Goal: Task Accomplishment & Management: Use online tool/utility

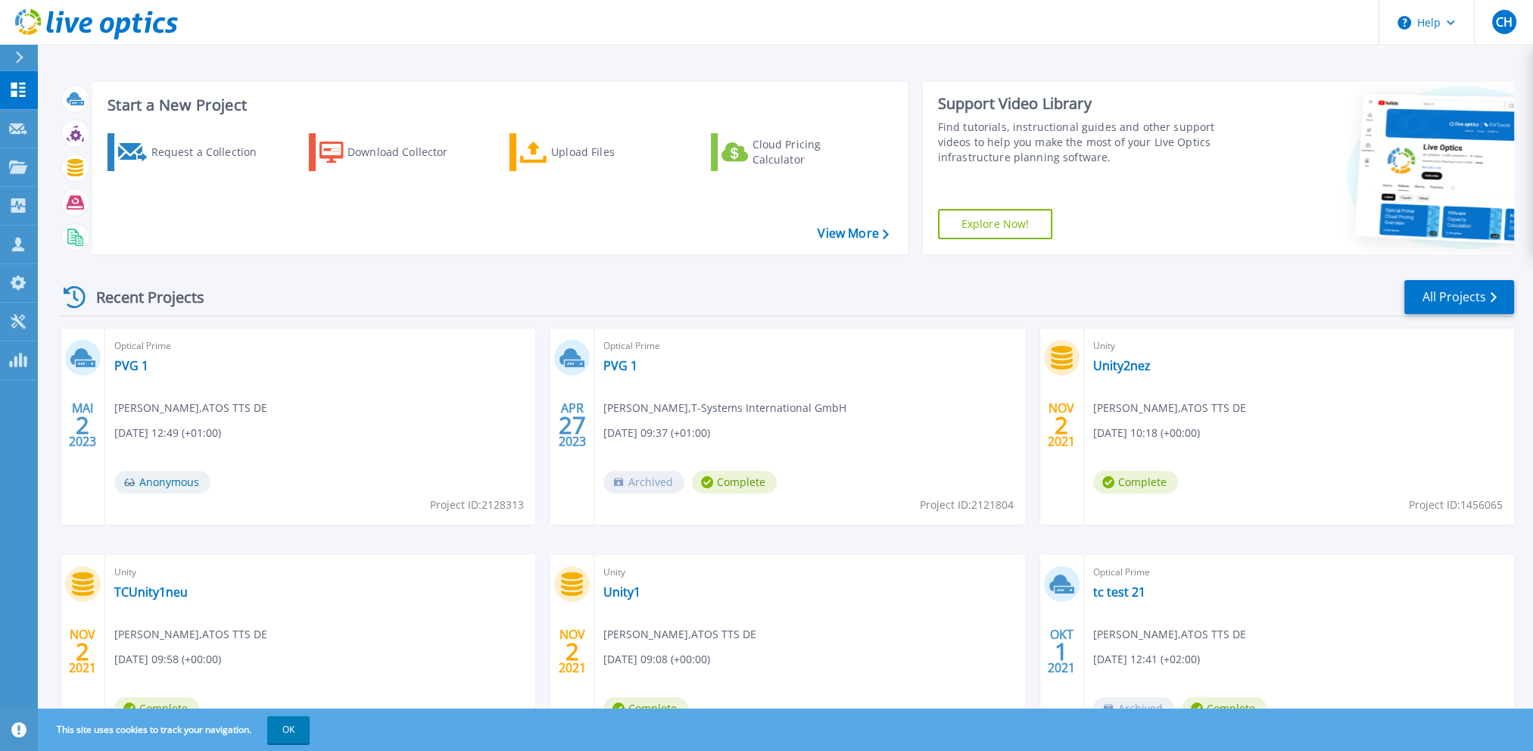
click at [14, 51] on div at bounding box center [26, 58] width 24 height 26
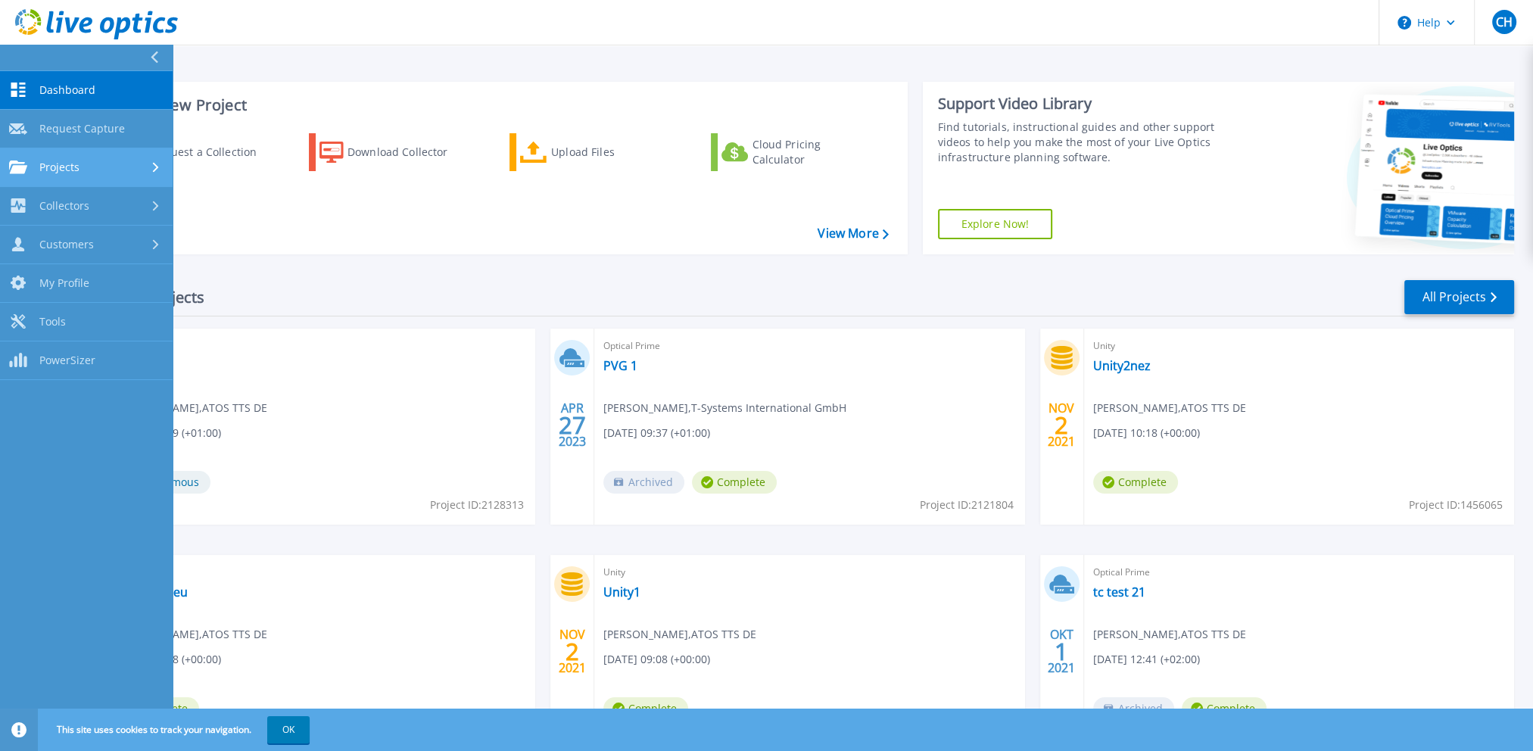
click at [73, 164] on span "Projects" at bounding box center [59, 167] width 40 height 14
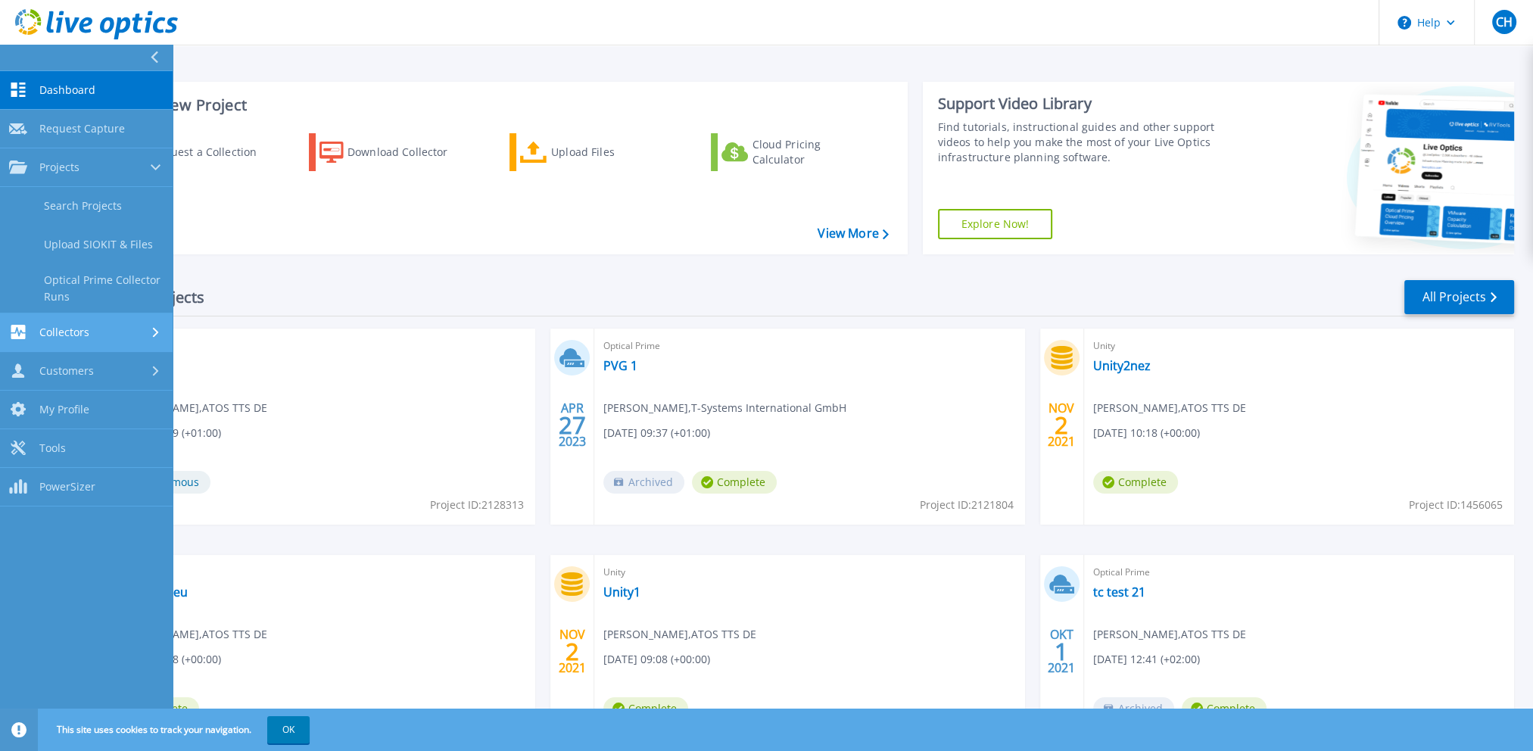
click at [82, 327] on span "Collectors" at bounding box center [64, 333] width 50 height 14
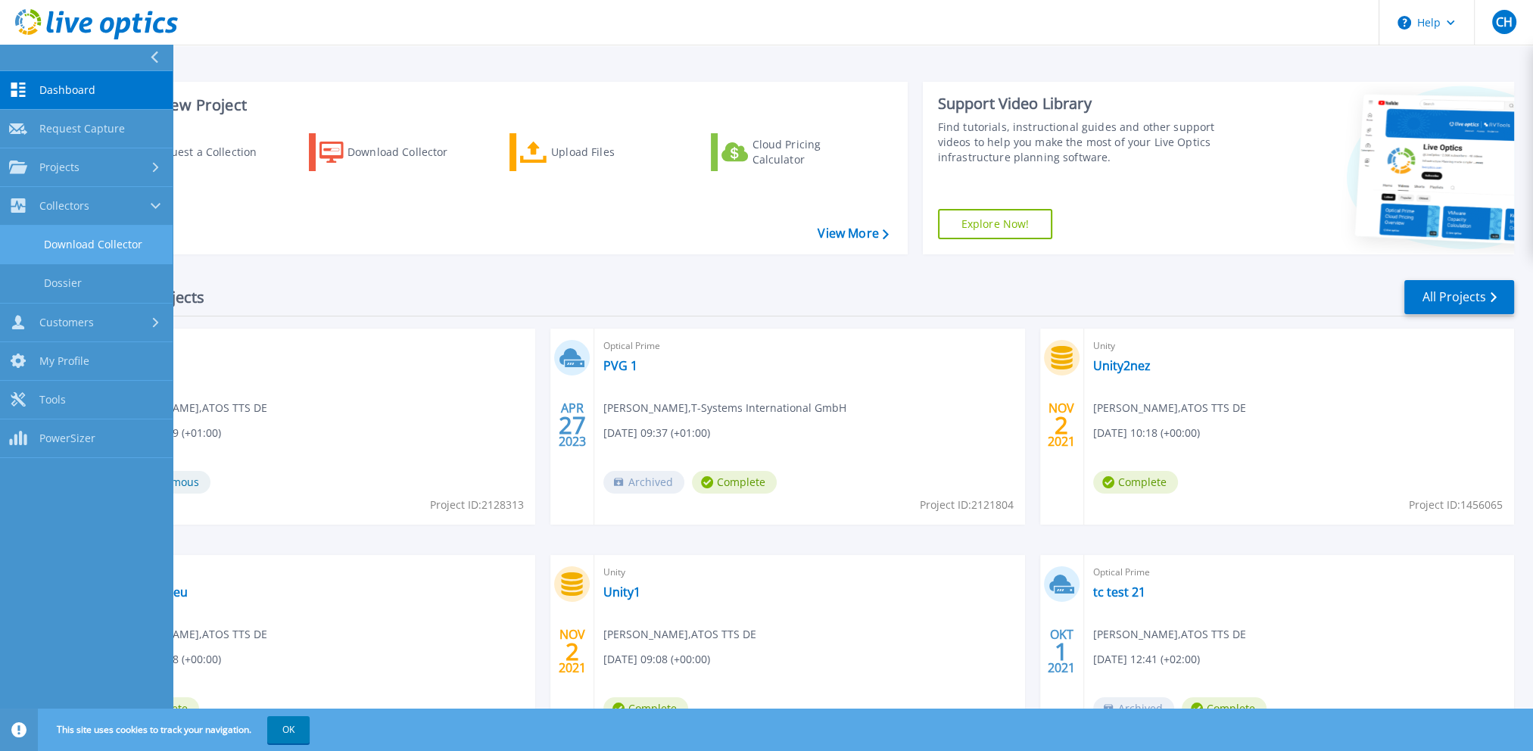
click at [102, 252] on link "Download Collector" at bounding box center [86, 245] width 173 height 39
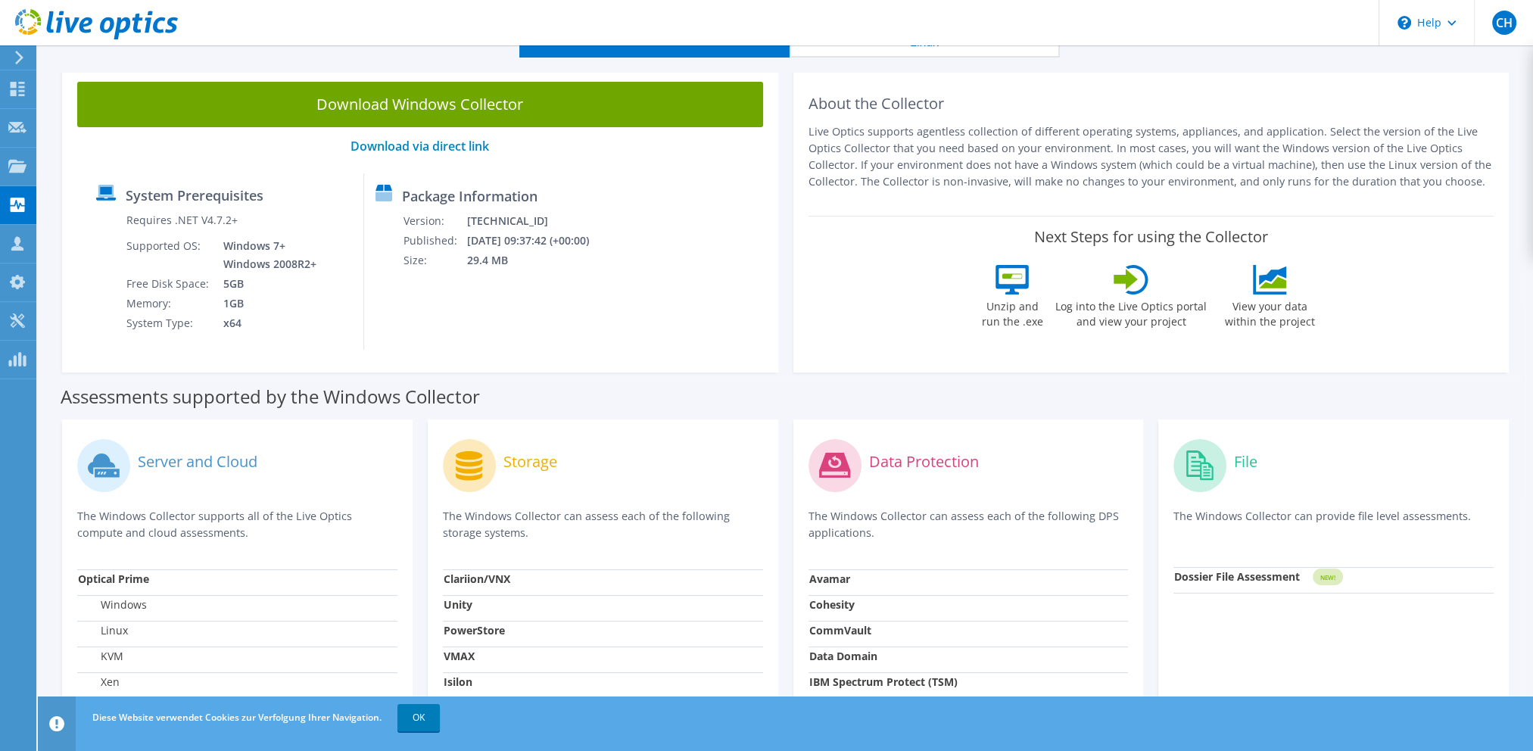
scroll to position [76, 0]
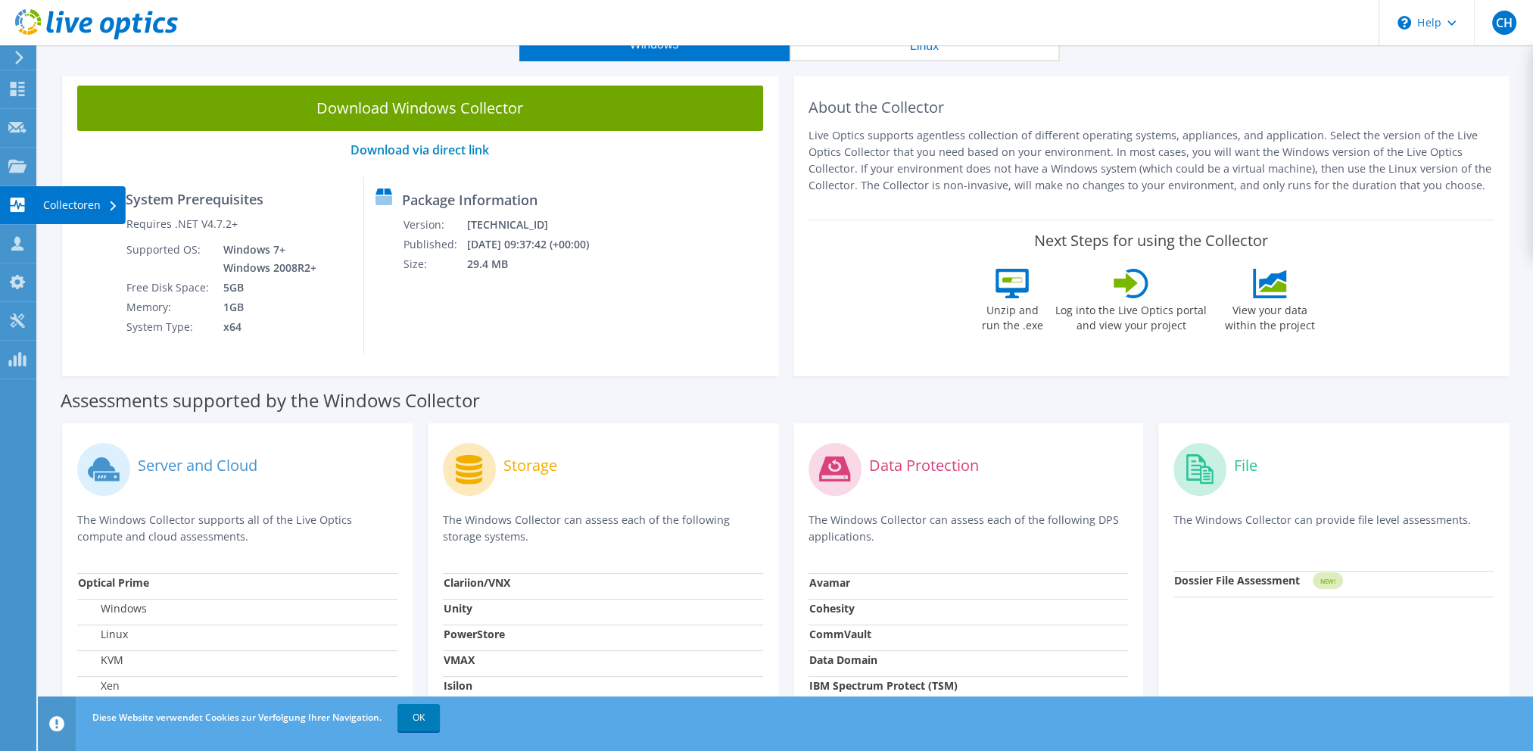
click at [70, 203] on div "Collectoren" at bounding box center [81, 205] width 90 height 38
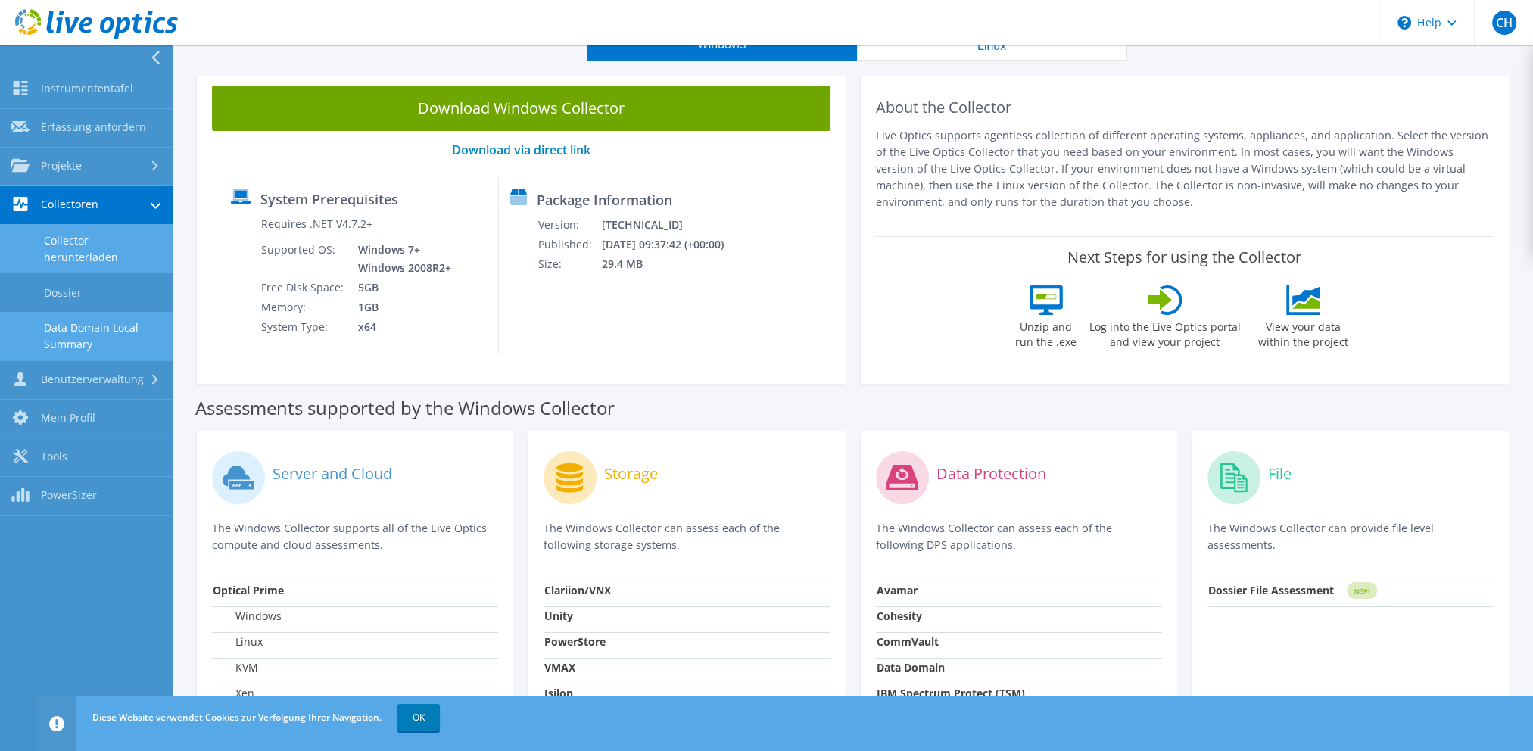
click at [73, 340] on link "Data Domain Local Summary" at bounding box center [86, 336] width 173 height 48
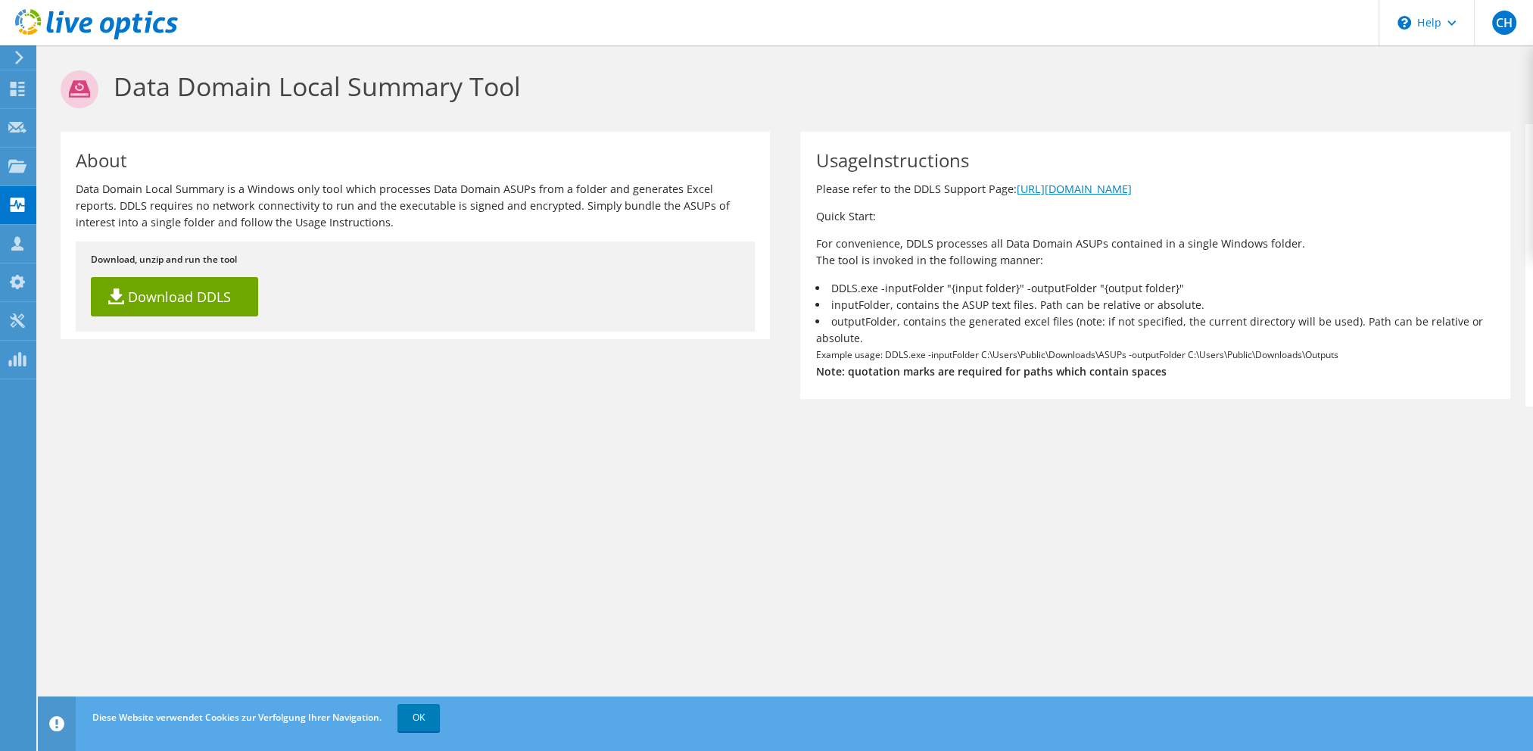
click at [1096, 193] on link "https://www.dell.com/support/kbdoc/000228774" at bounding box center [1073, 189] width 115 height 14
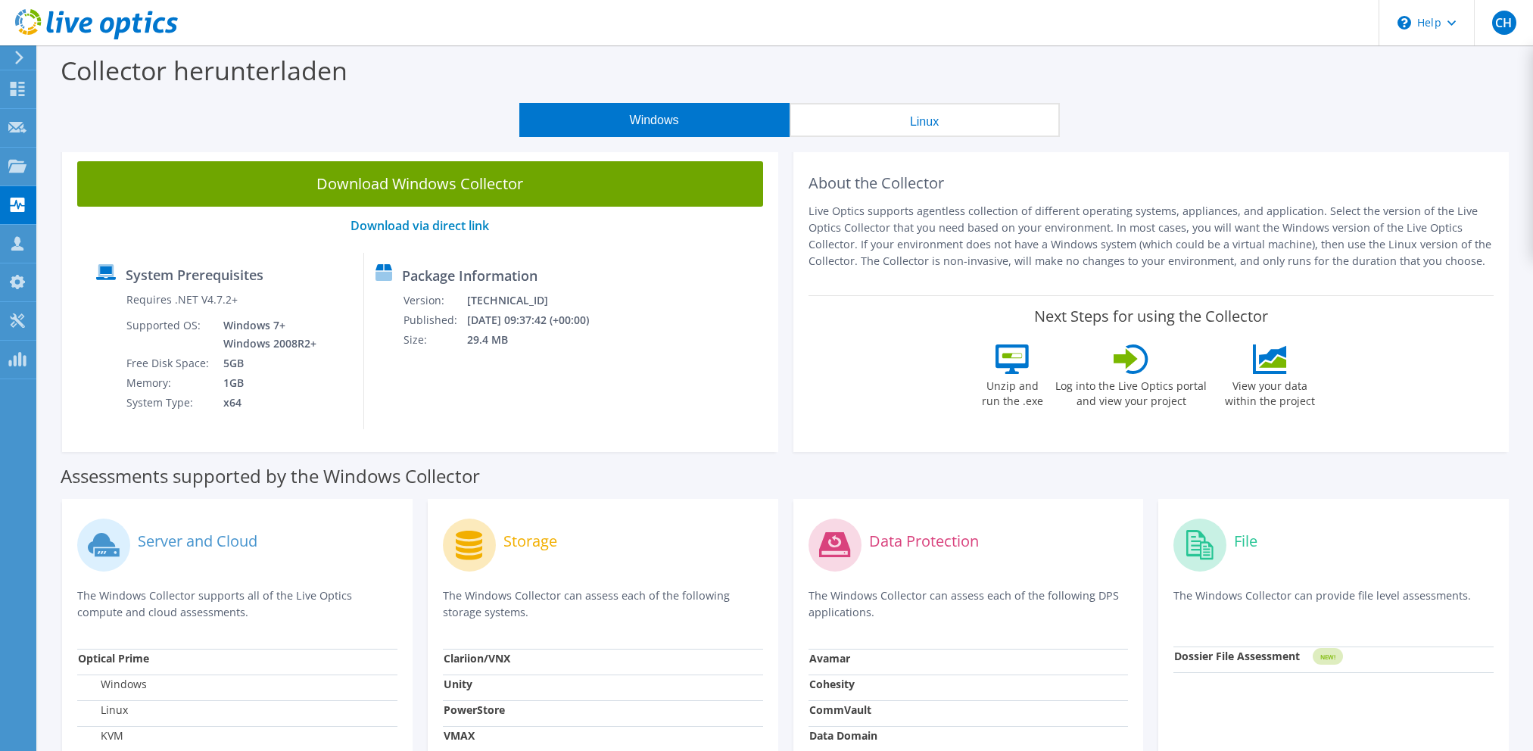
scroll to position [76, 0]
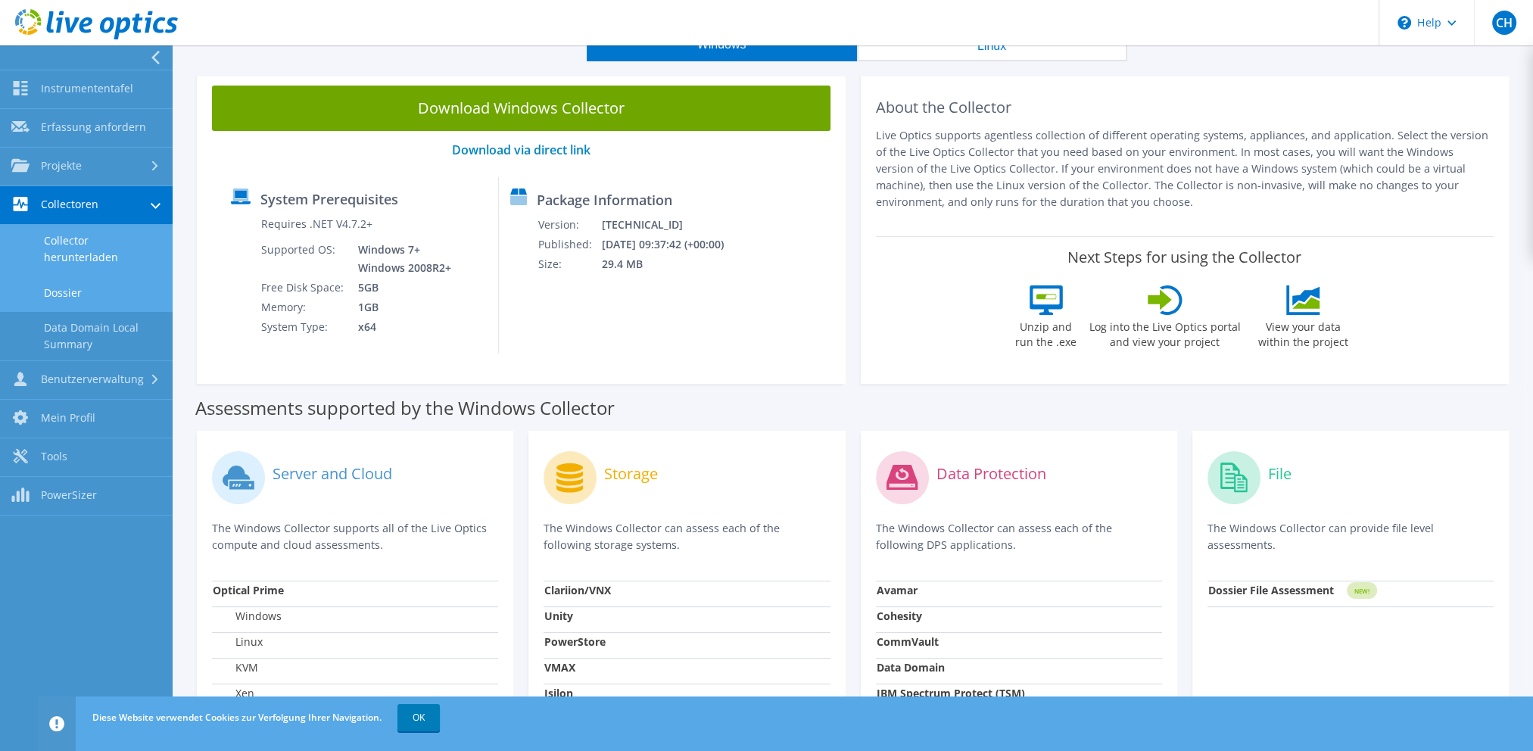
click at [78, 291] on link "Dossier" at bounding box center [86, 292] width 173 height 39
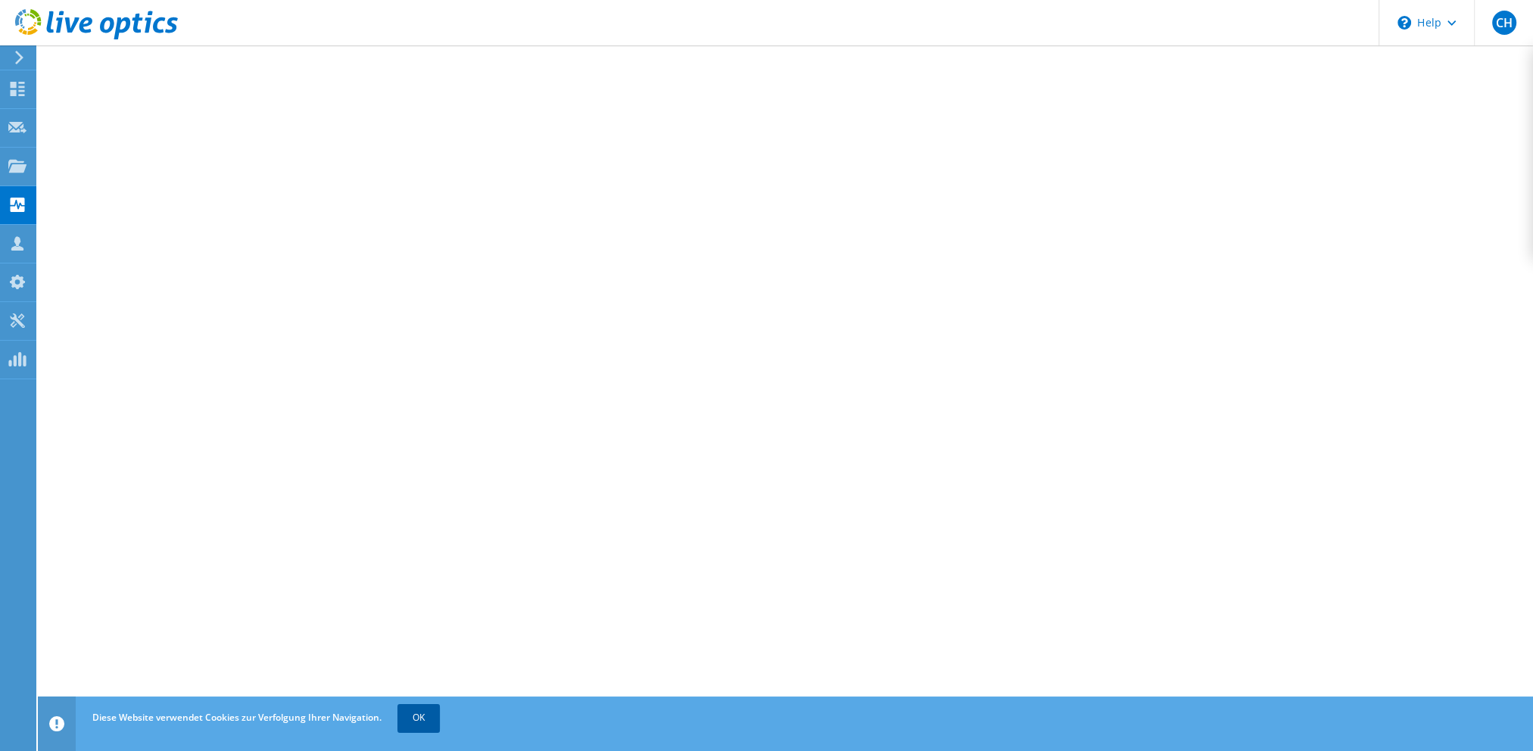
click at [420, 716] on link "OK" at bounding box center [418, 717] width 42 height 27
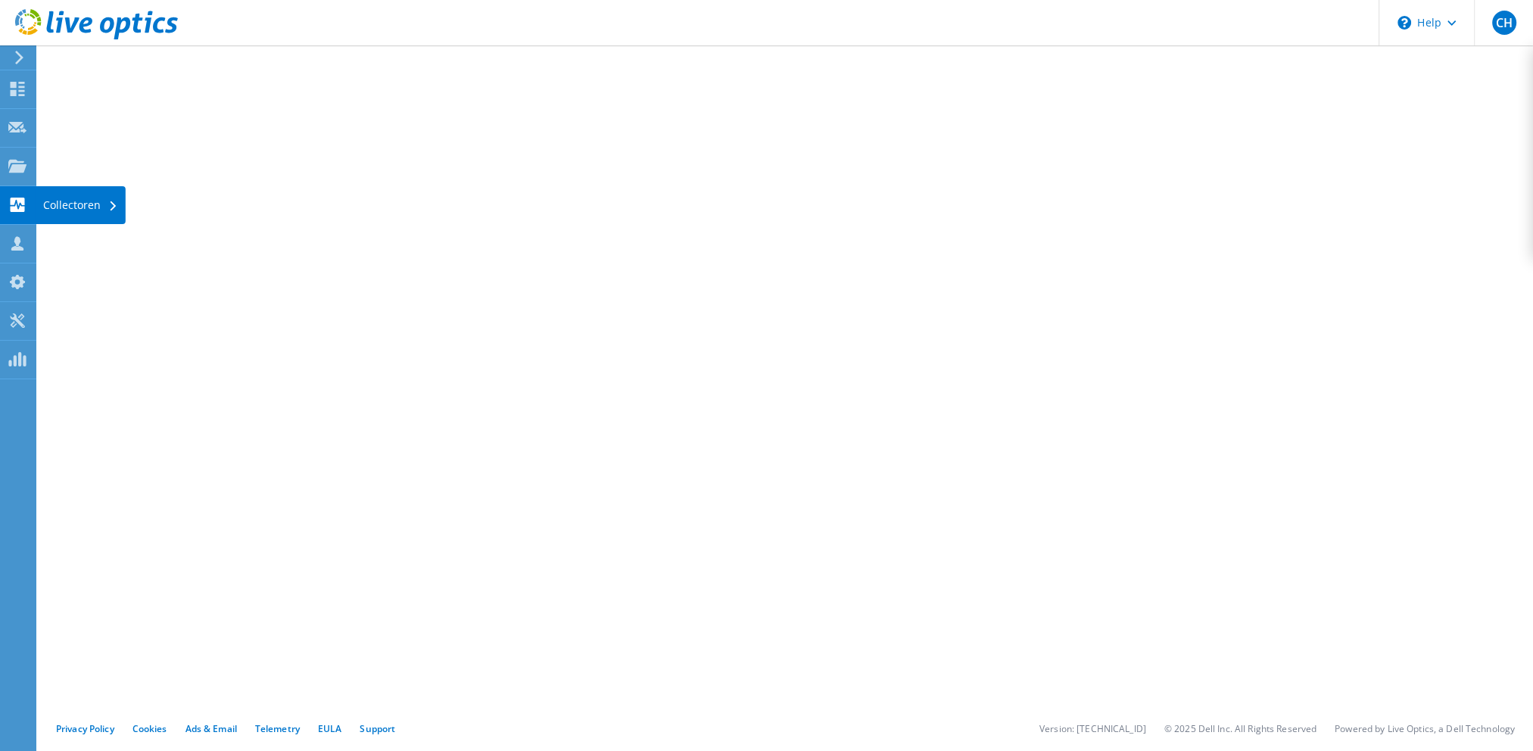
click at [15, 203] on icon at bounding box center [17, 205] width 18 height 14
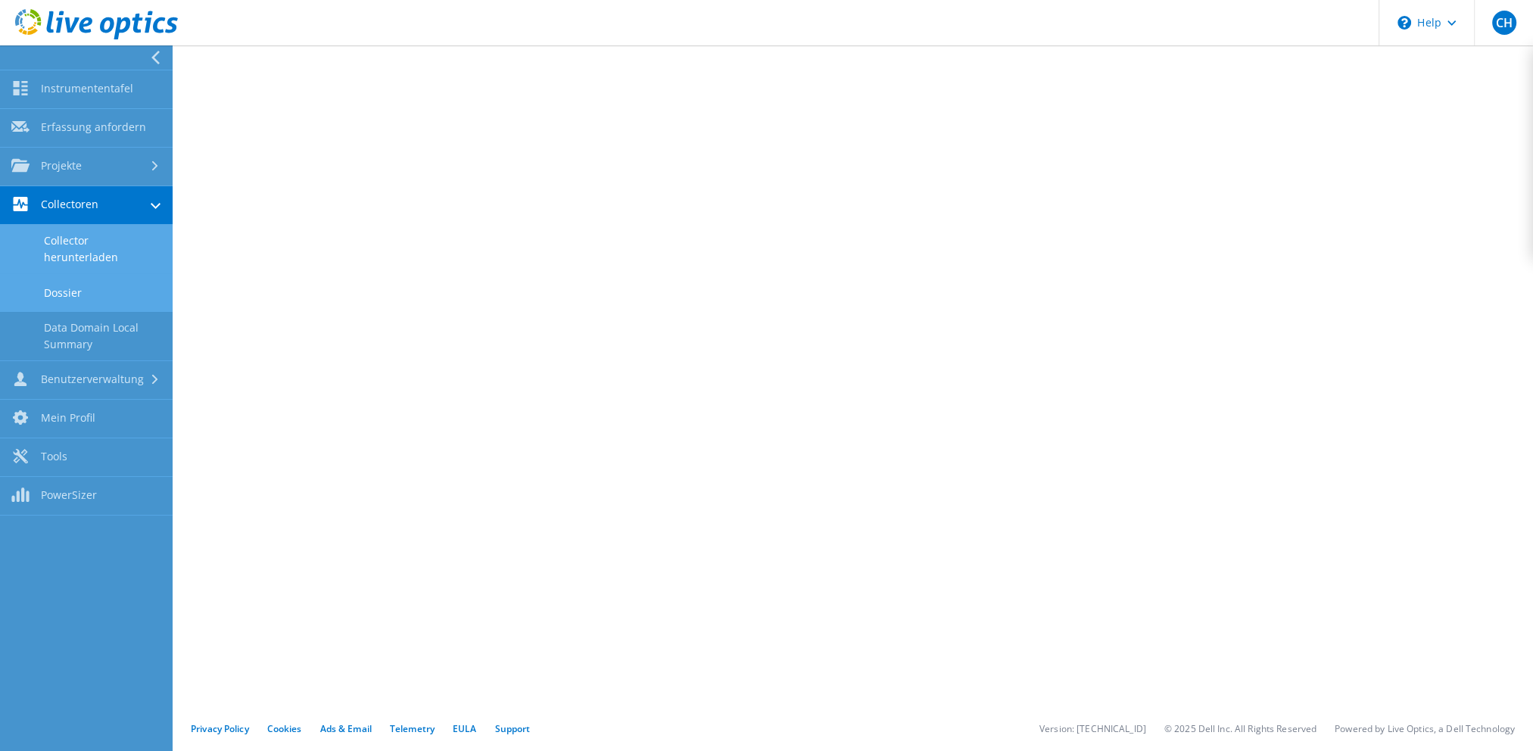
click at [68, 248] on link "Collector herunterladen" at bounding box center [86, 249] width 173 height 48
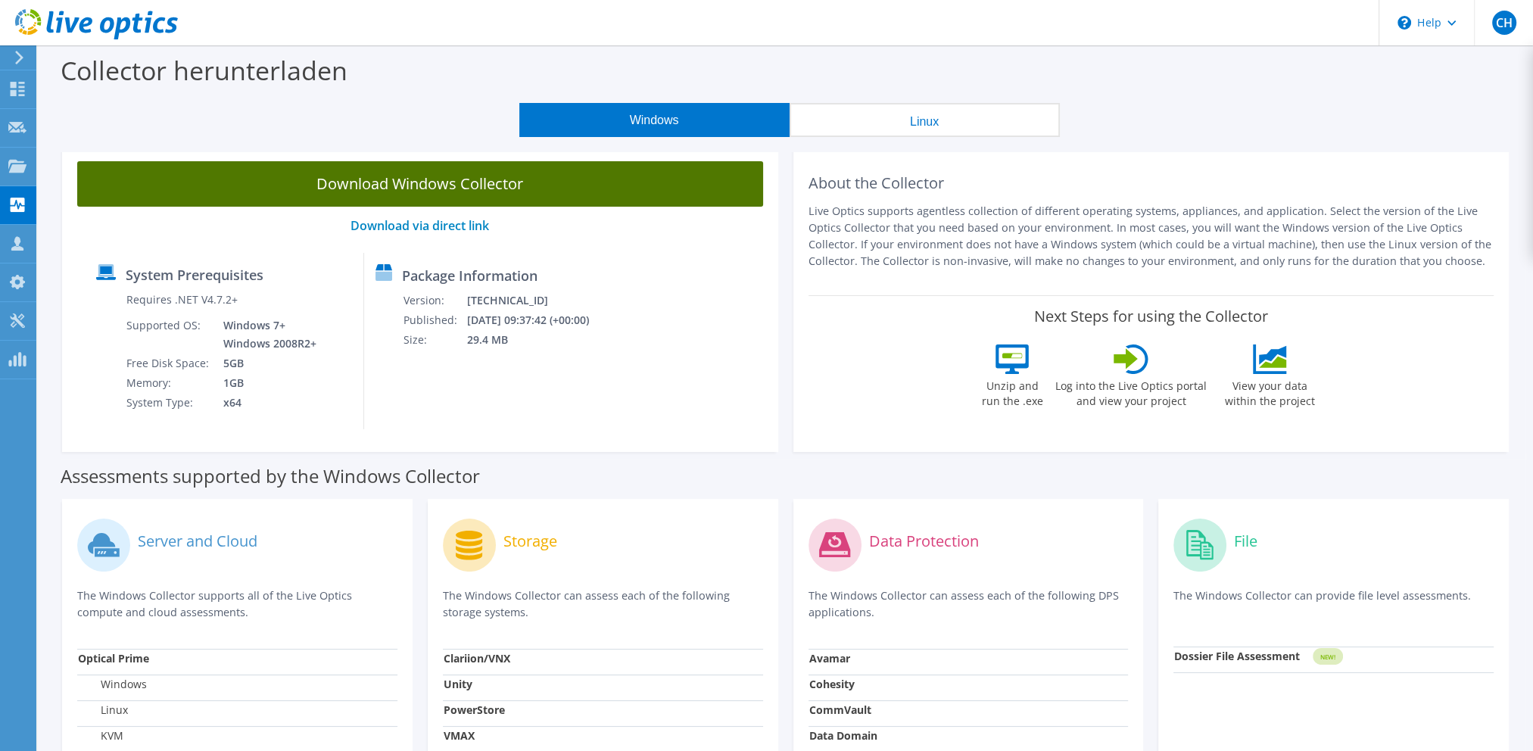
click at [415, 186] on link "Download Windows Collector" at bounding box center [420, 183] width 686 height 45
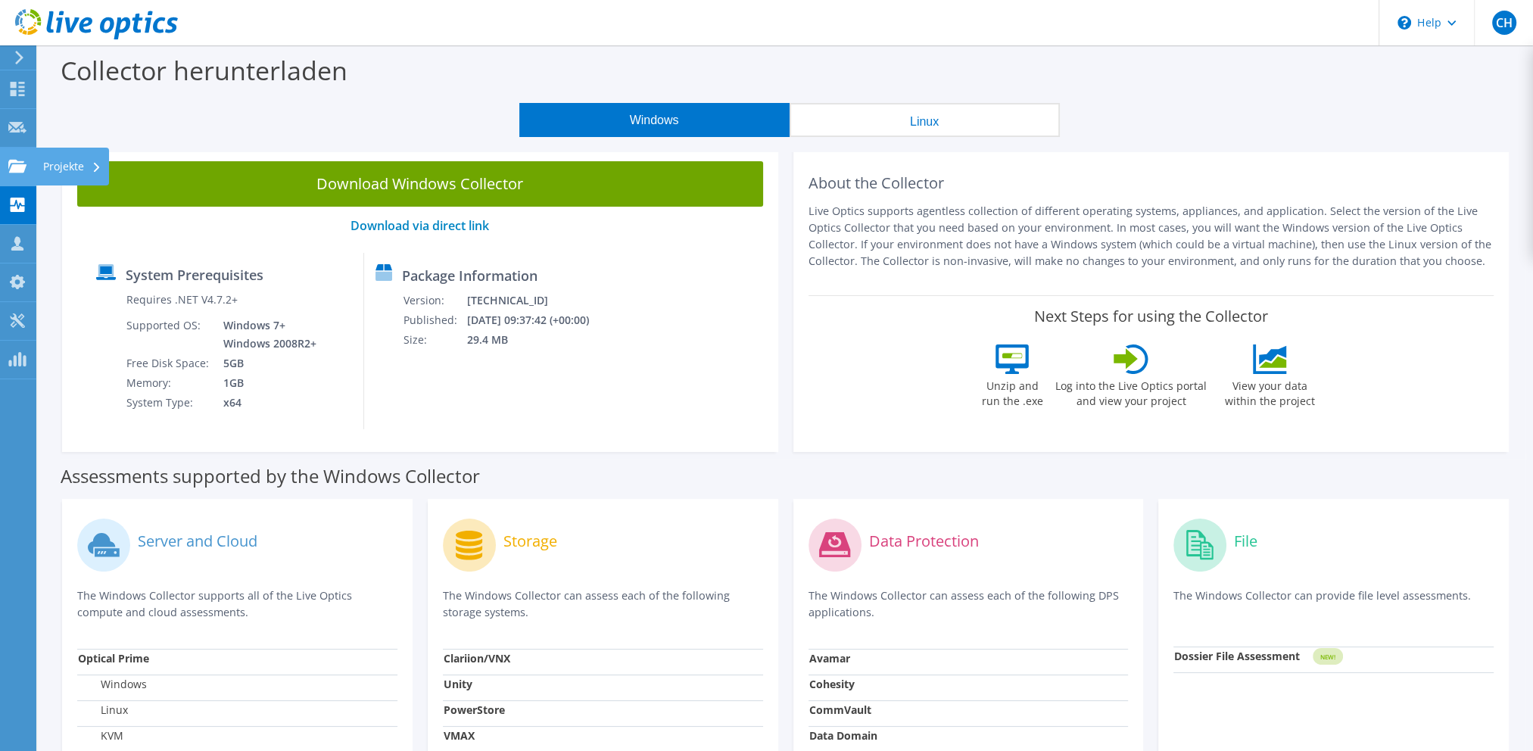
click at [18, 168] on use at bounding box center [17, 165] width 18 height 13
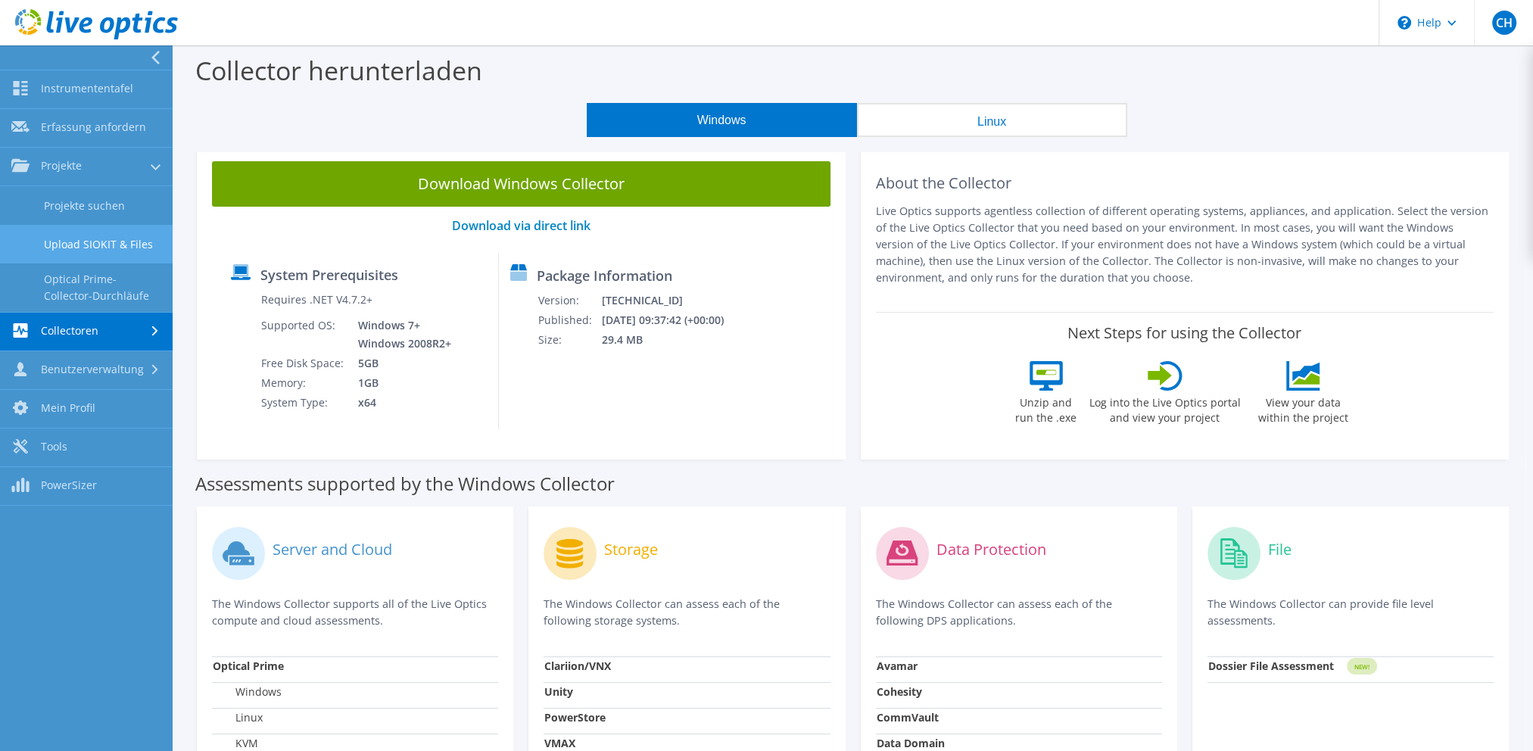
click at [86, 245] on link "Upload SIOKIT & Files" at bounding box center [86, 244] width 173 height 39
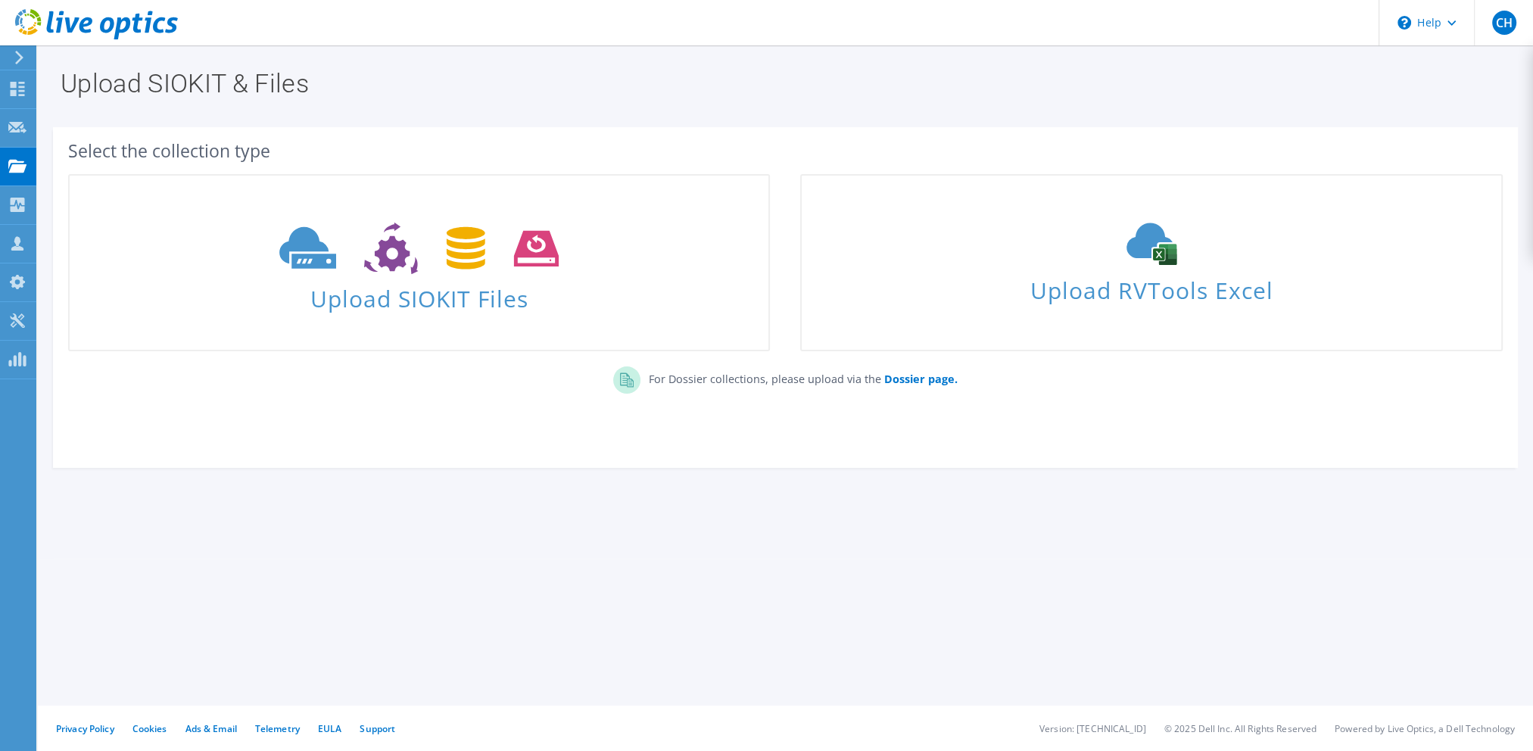
drag, startPoint x: 672, startPoint y: 91, endPoint x: 637, endPoint y: 117, distance: 44.4
click at [671, 92] on h1 "Upload SIOKIT & Files" at bounding box center [782, 83] width 1442 height 26
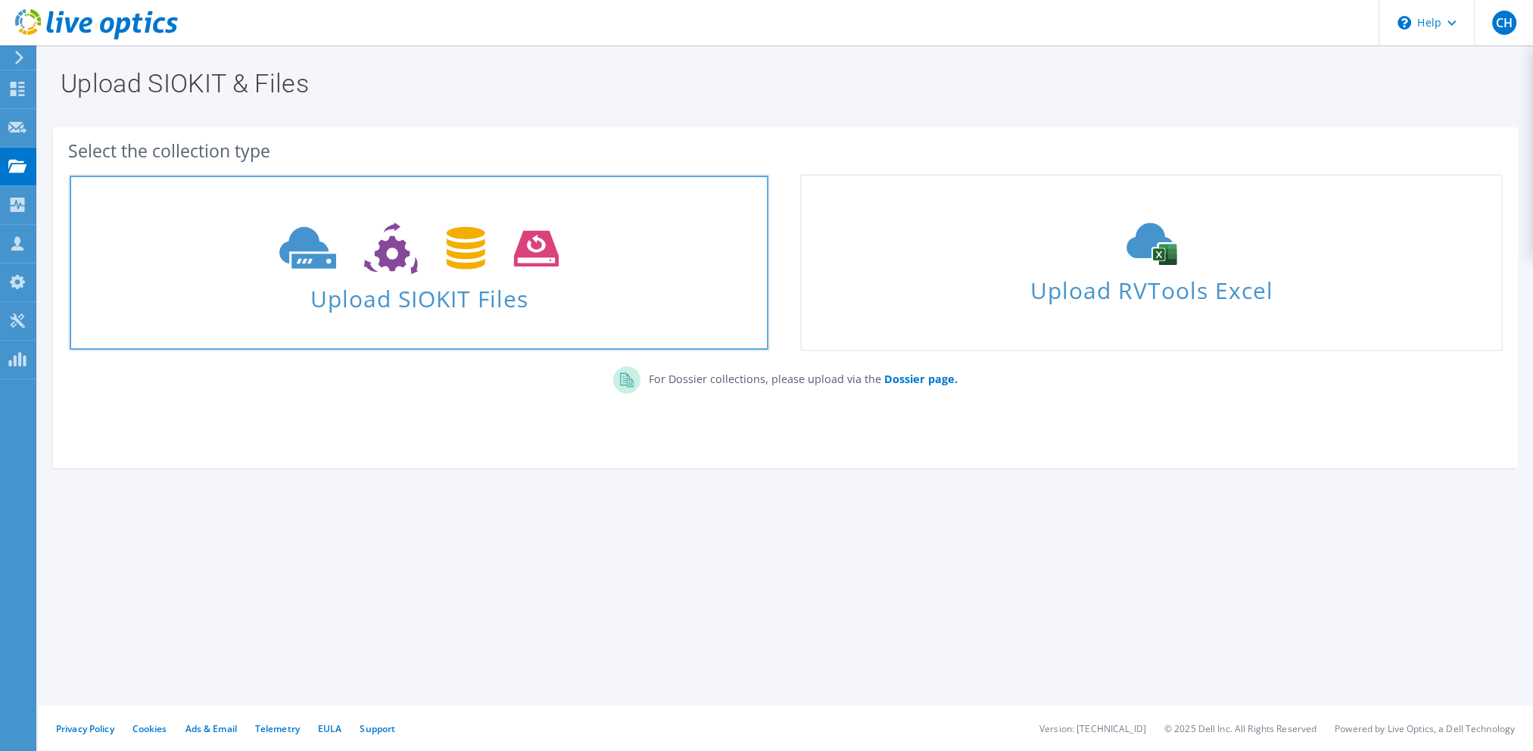
click at [467, 257] on use at bounding box center [418, 249] width 279 height 52
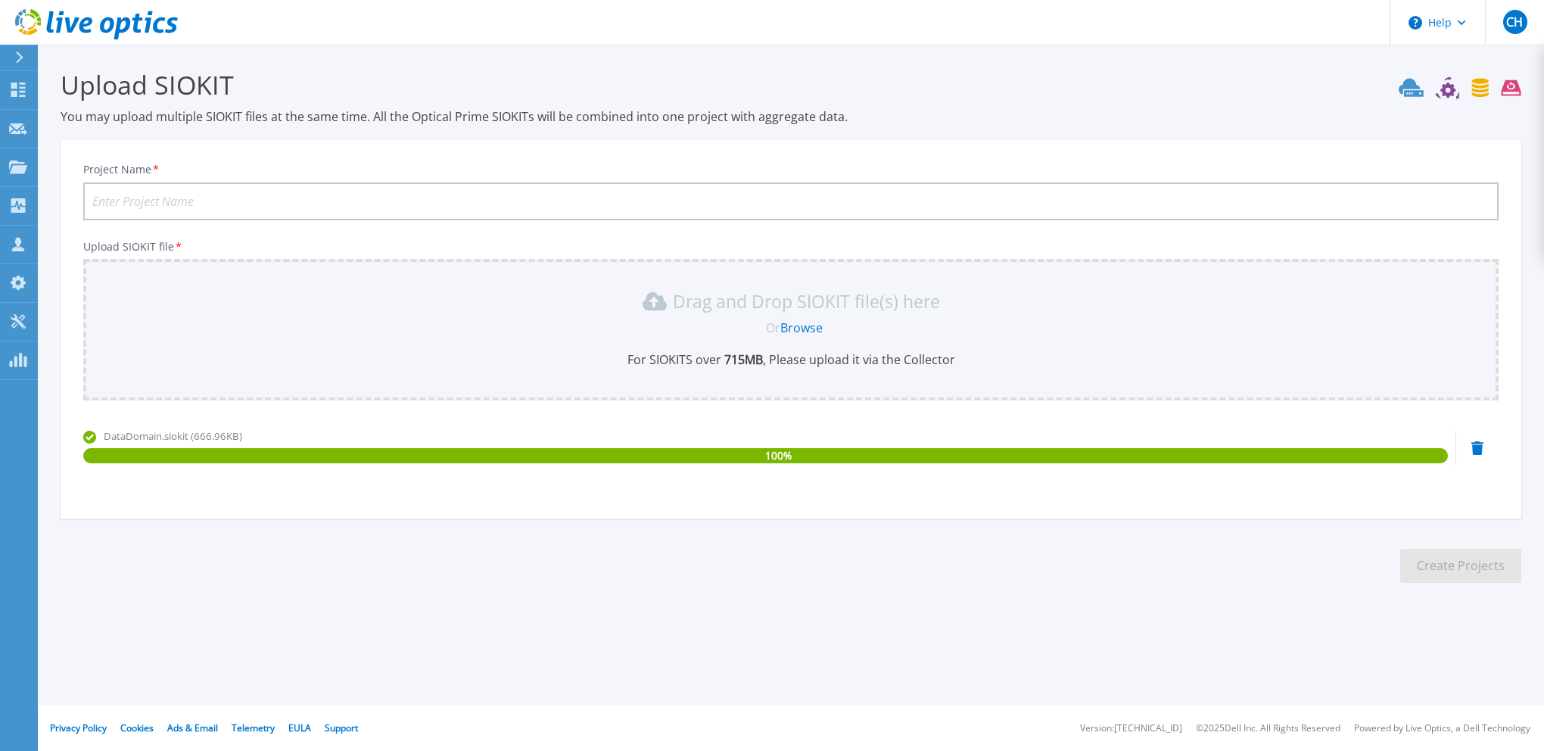
drag, startPoint x: 151, startPoint y: 200, endPoint x: 396, endPoint y: 137, distance: 253.2
click at [157, 200] on input "Project Name *" at bounding box center [791, 201] width 1416 height 38
type input "[PERSON_NAME]"
click at [1465, 565] on button "Create Projects" at bounding box center [1460, 566] width 121 height 34
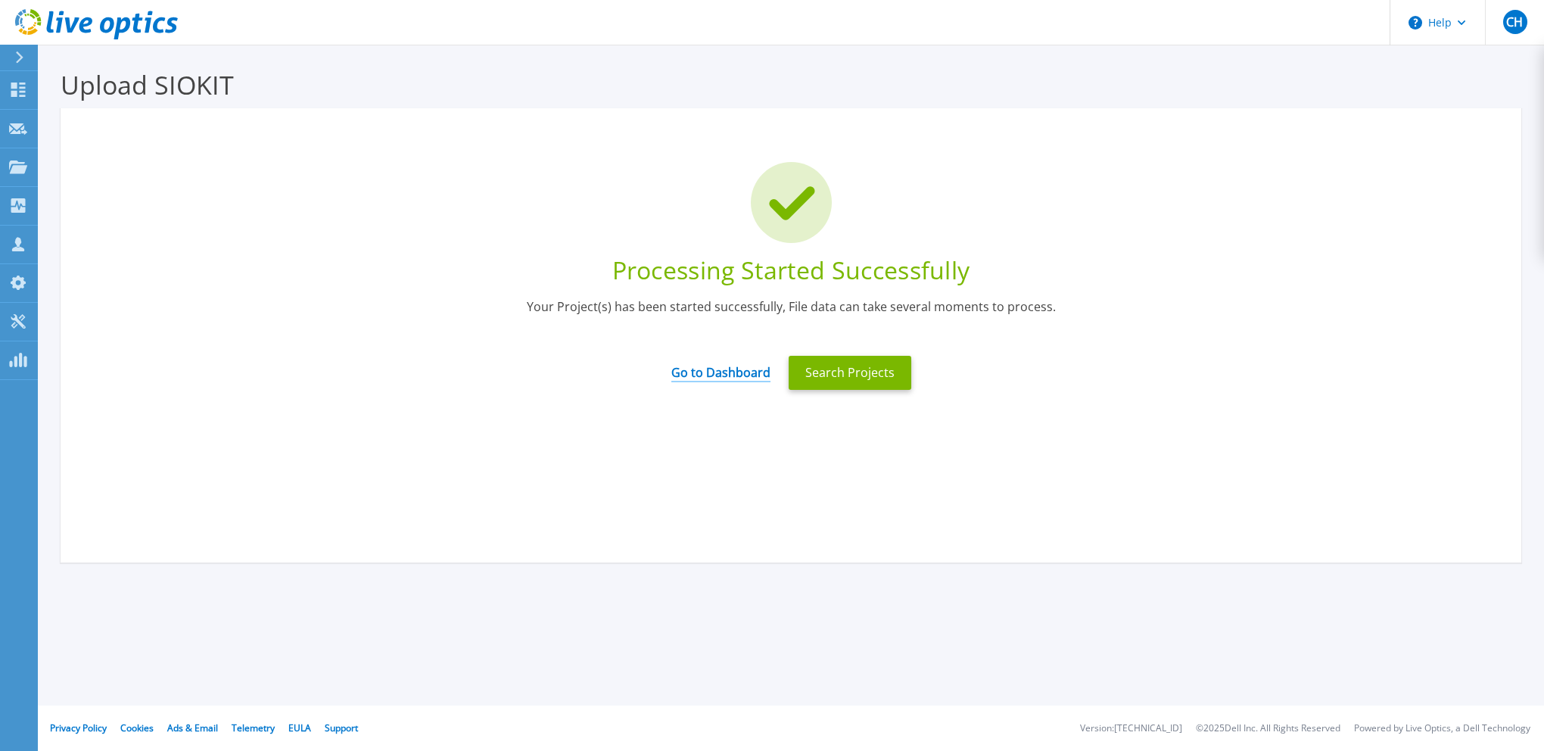
click at [710, 377] on link "Go to Dashboard" at bounding box center [720, 368] width 99 height 30
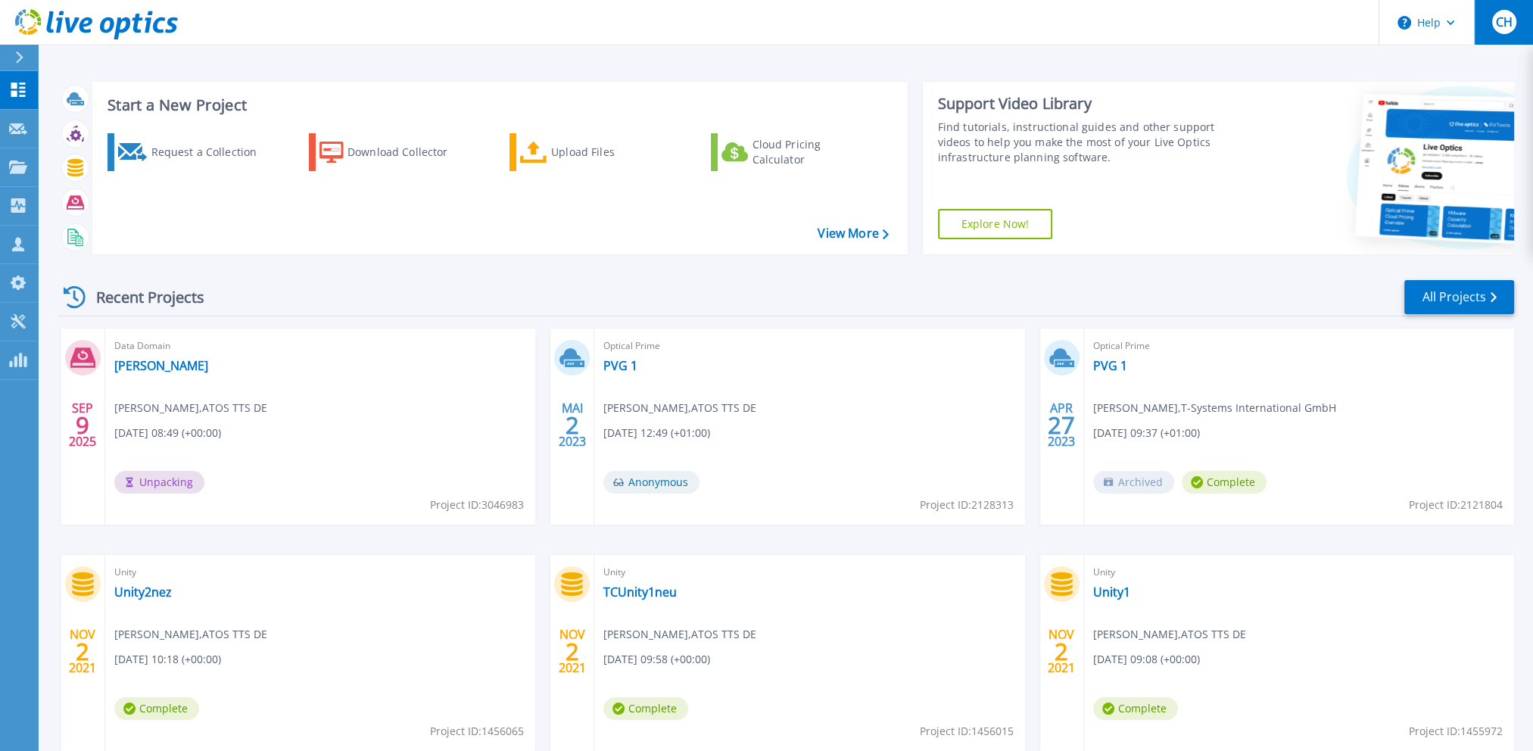
click at [1502, 26] on span "CH" at bounding box center [1503, 22] width 17 height 12
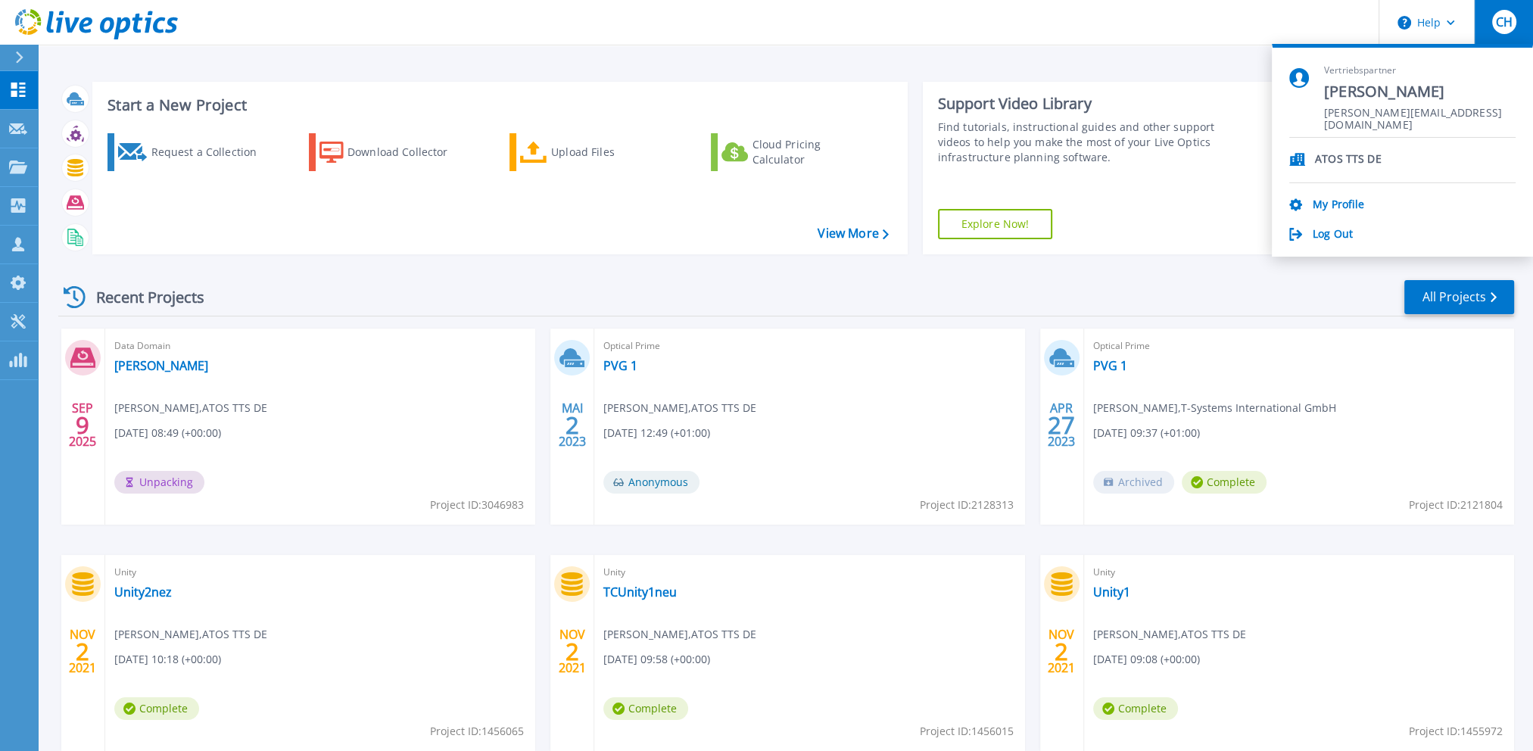
click at [734, 297] on div "Recent Projects All Projects" at bounding box center [786, 298] width 1456 height 38
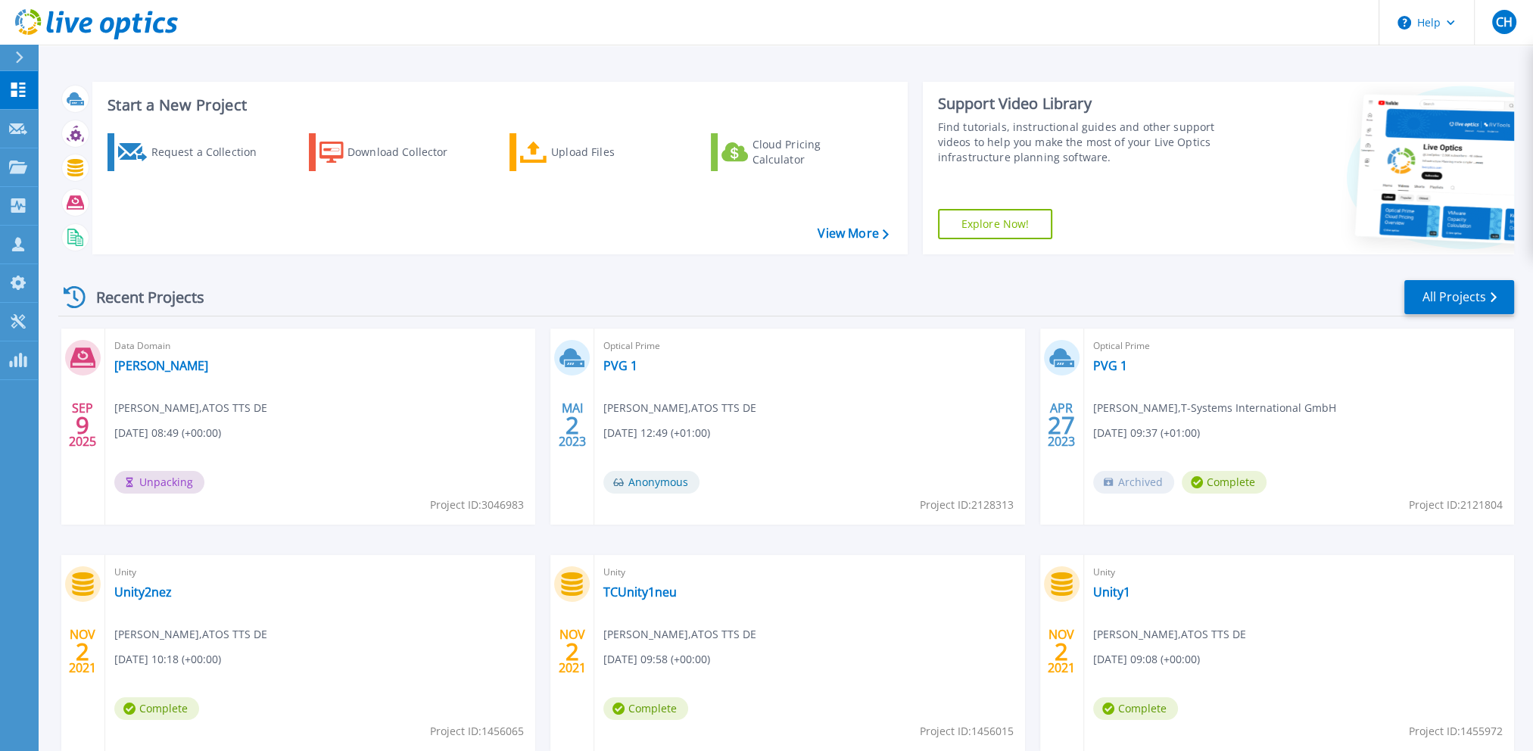
click at [195, 416] on span "Christoph Haarmann , ATOS TTS DE" at bounding box center [190, 408] width 153 height 17
click at [133, 366] on link "[PERSON_NAME]" at bounding box center [161, 365] width 94 height 15
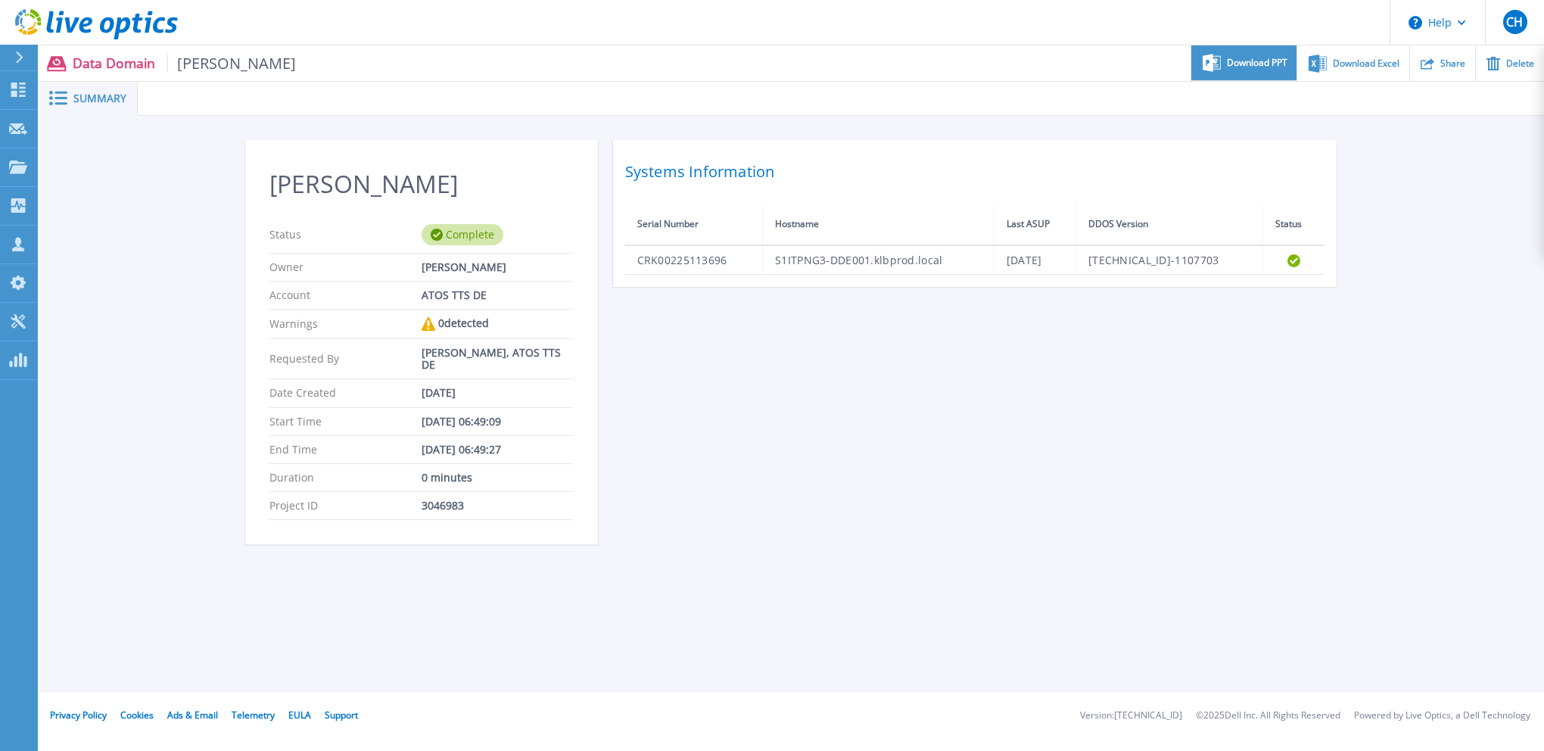
click at [1244, 65] on span "Download PPT" at bounding box center [1257, 62] width 61 height 9
drag, startPoint x: 1099, startPoint y: 445, endPoint x: 1206, endPoint y: 346, distance: 145.7
click at [1100, 445] on div "[PERSON_NAME] Status Complete Owner [PERSON_NAME] Account ATOS TTS DE Warnings …" at bounding box center [792, 351] width 1095 height 422
click at [1347, 67] on span "Download Excel" at bounding box center [1366, 62] width 67 height 9
click at [933, 448] on div "[PERSON_NAME] Status Complete Owner [PERSON_NAME] Account ATOS TTS DE Warnings …" at bounding box center [792, 351] width 1095 height 422
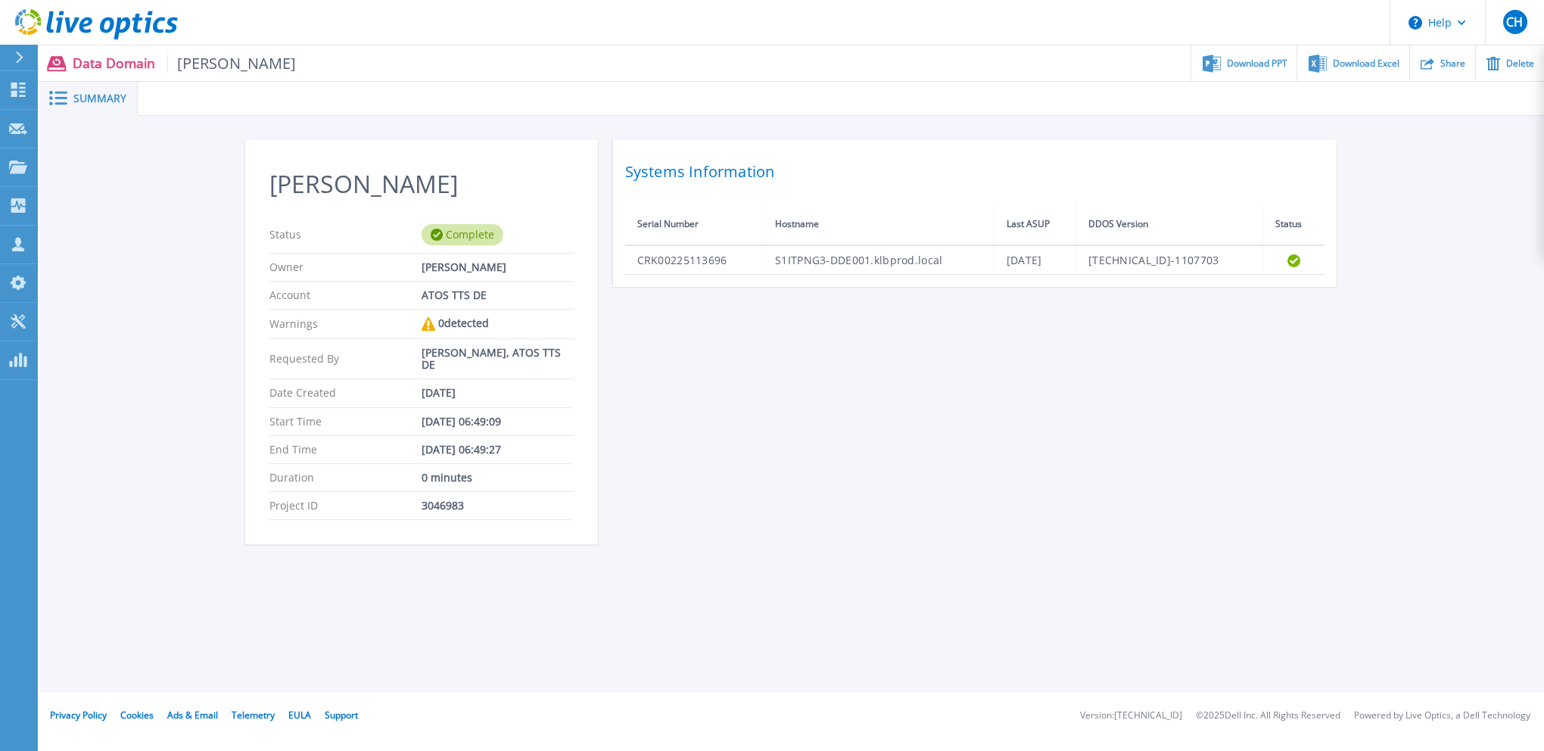
drag, startPoint x: 1251, startPoint y: 463, endPoint x: 1242, endPoint y: 422, distance: 41.9
click at [1251, 463] on div "[PERSON_NAME] Status Complete Owner [PERSON_NAME] Account ATOS TTS DE Warnings …" at bounding box center [792, 351] width 1095 height 422
drag, startPoint x: 800, startPoint y: 315, endPoint x: 787, endPoint y: 343, distance: 30.8
click at [799, 317] on div "[PERSON_NAME] Status Complete Owner [PERSON_NAME] Account ATOS TTS DE Warnings …" at bounding box center [792, 351] width 1095 height 422
click at [669, 407] on div "[PERSON_NAME] Status Complete Owner [PERSON_NAME] Account ATOS TTS DE Warnings …" at bounding box center [792, 351] width 1095 height 422
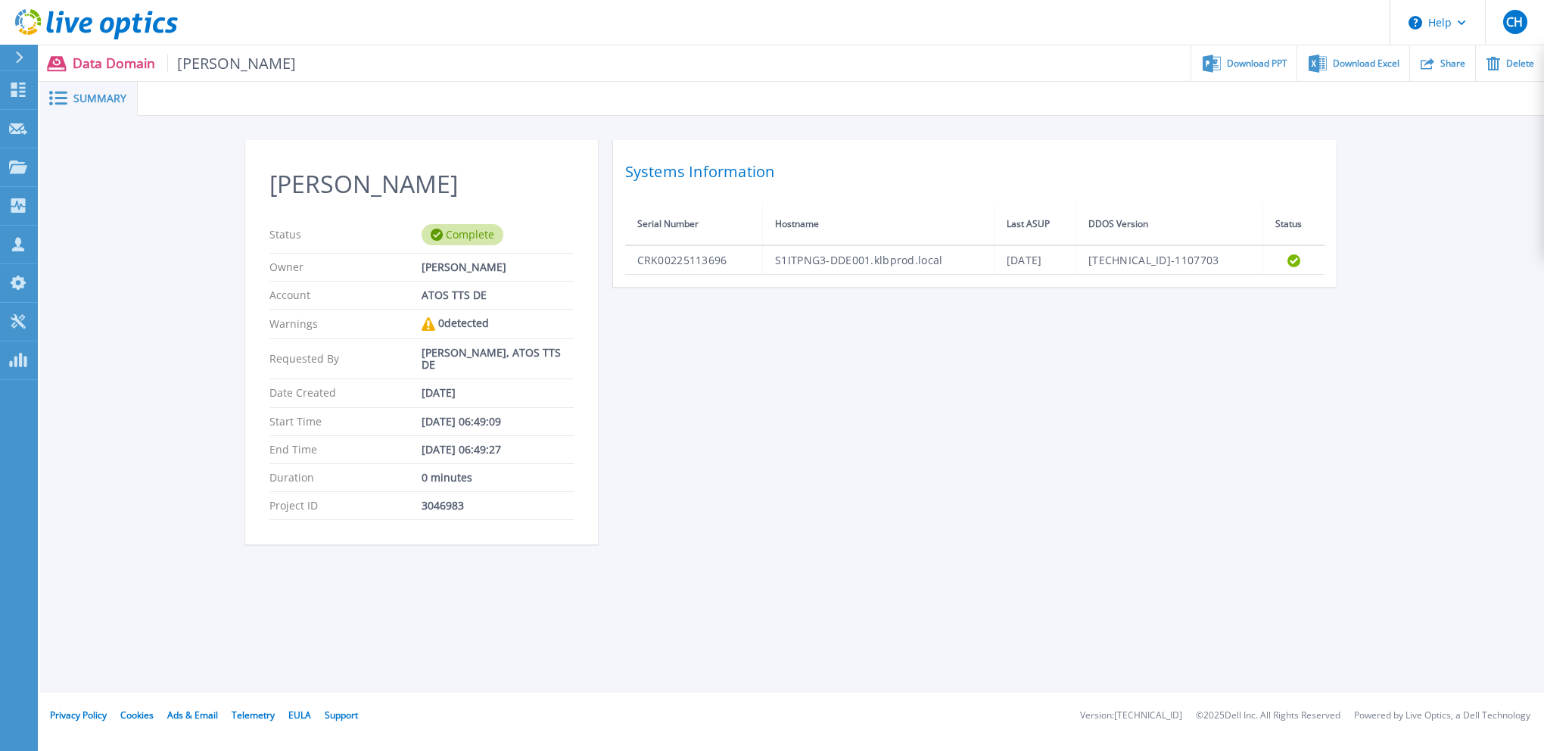
click at [1410, 196] on div "[PERSON_NAME] Status Complete Owner [PERSON_NAME] Account ATOS TTS DE Warnings …" at bounding box center [792, 350] width 1504 height 469
